Goal: Navigation & Orientation: Go to known website

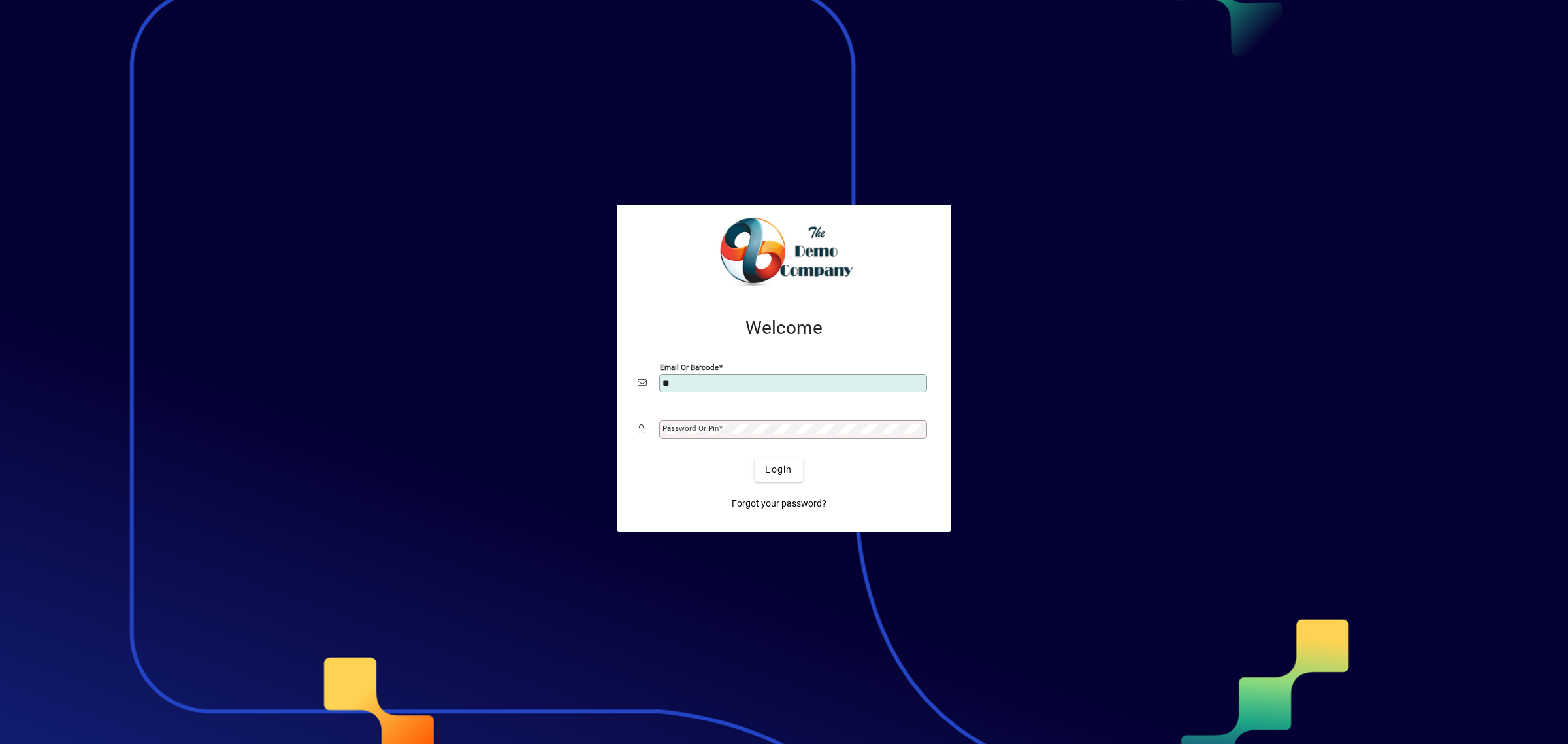
type input "**********"
click at [763, 420] on div "Password or Pin" at bounding box center [783, 430] width 292 height 25
click at [755, 459] on button "Login" at bounding box center [779, 470] width 47 height 24
